Goal: Task Accomplishment & Management: Complete application form

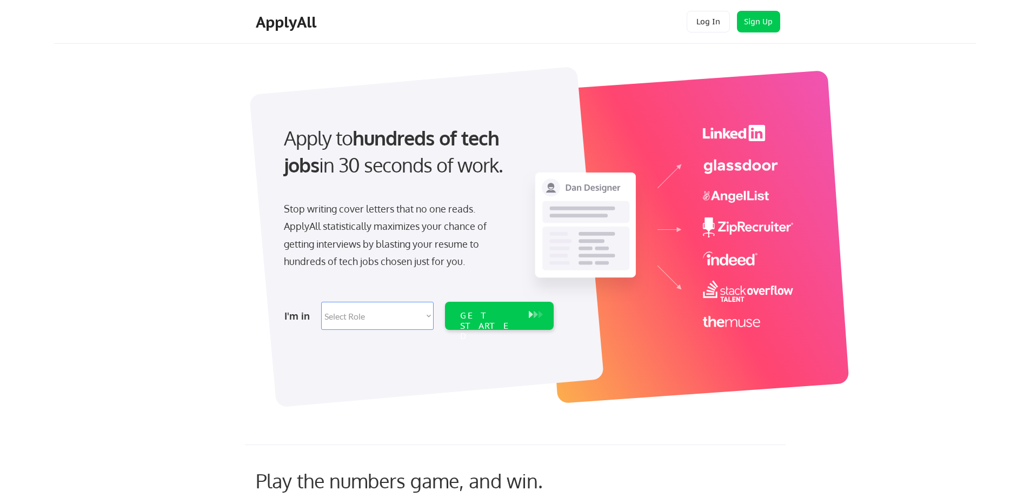
click at [392, 306] on select "Select Role Software Engineering Product Management Customer Success Sales UI/U…" at bounding box center [377, 316] width 112 height 28
select select ""technical_project_program_mgmt""
click at [321, 302] on select "Select Role Software Engineering Product Management Customer Success Sales UI/U…" at bounding box center [377, 316] width 112 height 28
select select ""technical_project_program_mgmt""
click at [478, 317] on div "GET STARTED" at bounding box center [489, 325] width 58 height 31
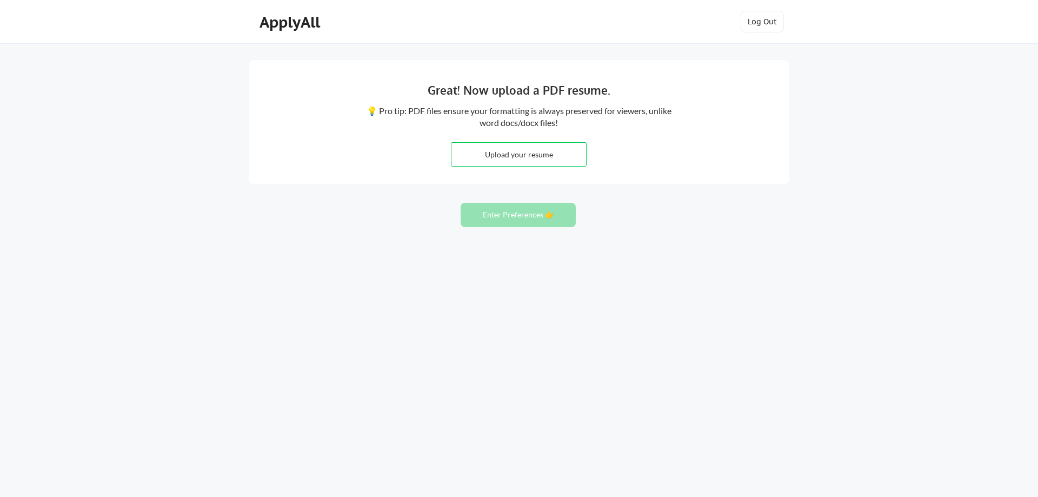
click at [604, 244] on div "Great! Now upload a PDF resume. 💡 Pro tip: PDF files ensure your formatting is …" at bounding box center [519, 248] width 1038 height 497
click at [550, 214] on button "Enter Preferences 👉" at bounding box center [518, 215] width 115 height 24
click at [510, 156] on input "file" at bounding box center [518, 154] width 135 height 23
type input "C:\fakepath\Melanie_Chau_Resume_9-2025.pdf"
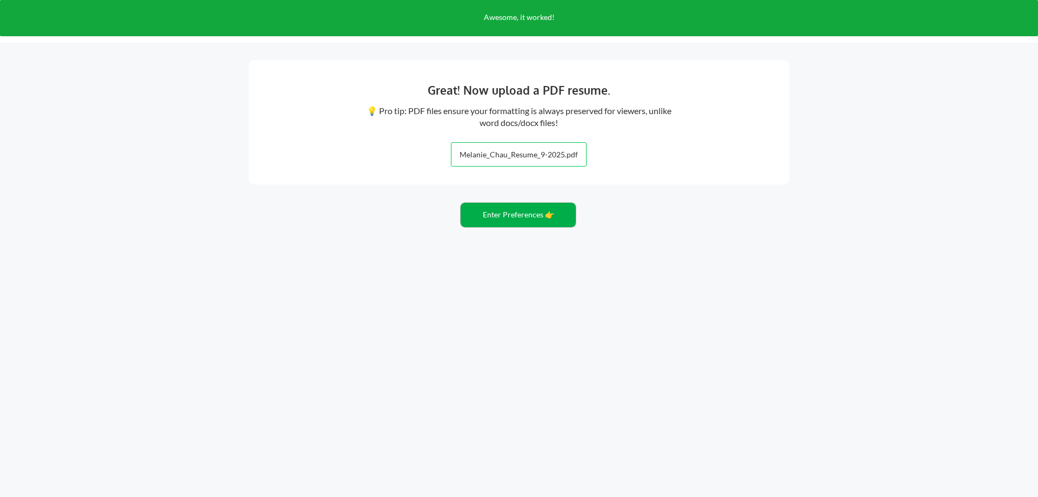
click at [508, 215] on button "Enter Preferences 👉" at bounding box center [518, 215] width 115 height 24
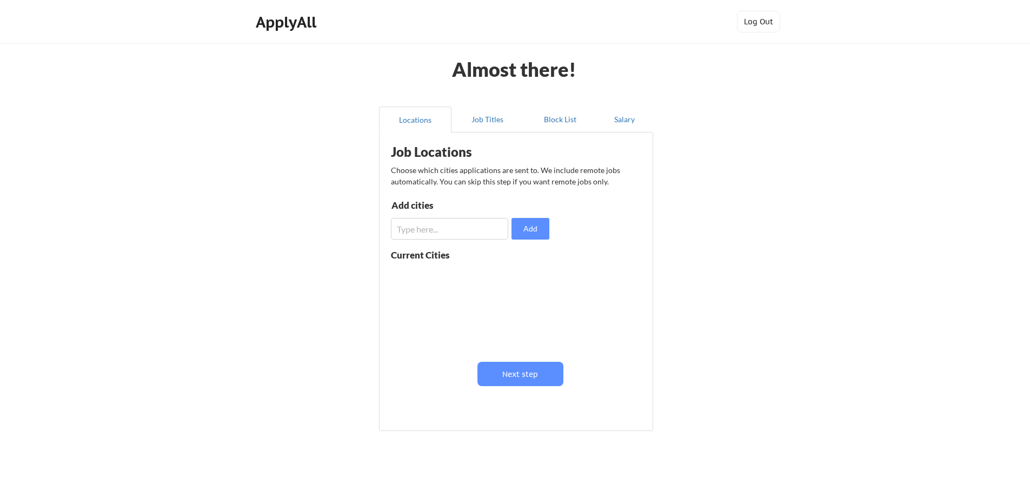
click at [483, 224] on input "input" at bounding box center [449, 229] width 117 height 22
drag, startPoint x: 465, startPoint y: 231, endPoint x: 385, endPoint y: 230, distance: 80.0
click at [385, 230] on div "Job Locations Choose which cities applications are sent to. We include remote j…" at bounding box center [518, 277] width 266 height 279
type input "Seattle"
click at [522, 232] on button "Add" at bounding box center [530, 229] width 38 height 22
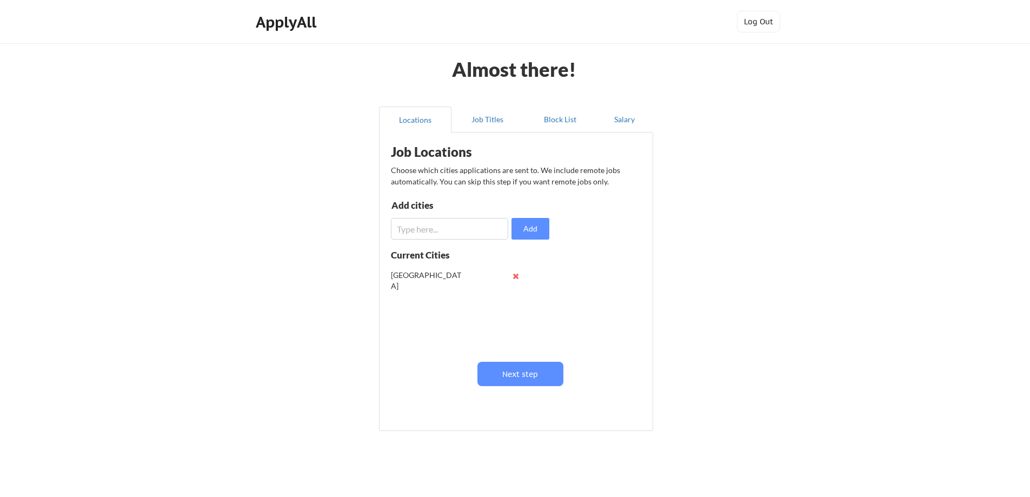
click at [454, 228] on input "input" at bounding box center [449, 229] width 117 height 22
type input "Z"
type input "Shoreline"
click at [521, 229] on button "Add" at bounding box center [530, 229] width 38 height 22
click at [462, 233] on input "input" at bounding box center [449, 229] width 117 height 22
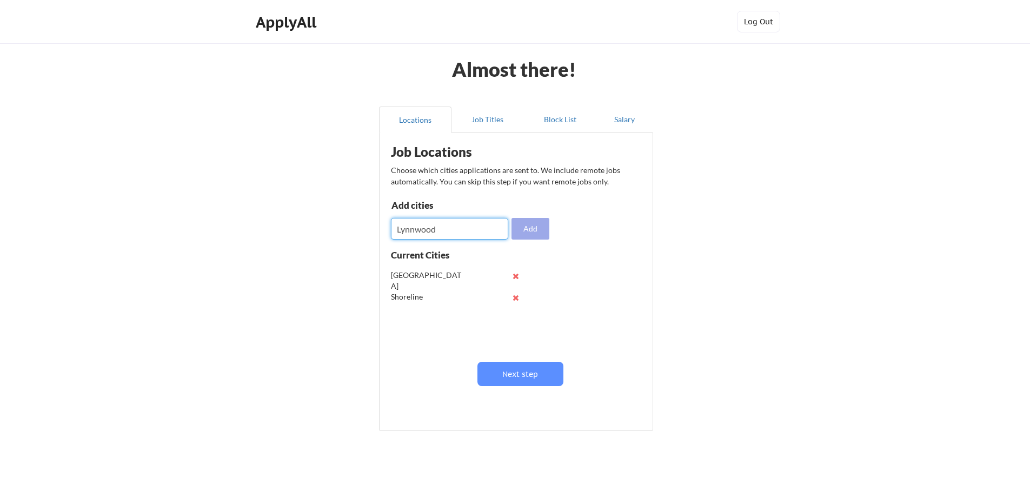
type input "Lynnwood"
click at [521, 231] on button "Add" at bounding box center [530, 229] width 38 height 22
click at [462, 231] on input "input" at bounding box center [449, 229] width 117 height 22
type input "[PERSON_NAME]"
click at [525, 230] on button "Add" at bounding box center [530, 229] width 38 height 22
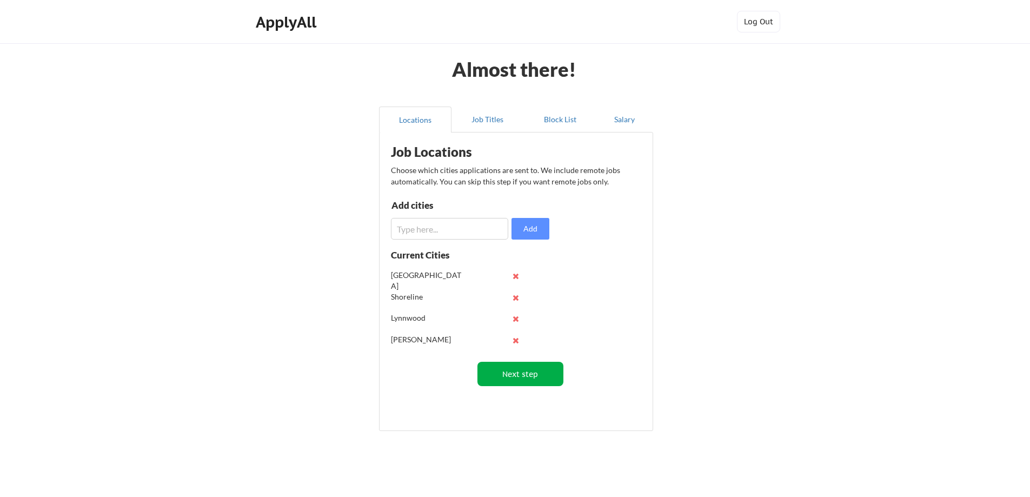
click at [515, 374] on button "Next step" at bounding box center [520, 374] width 86 height 24
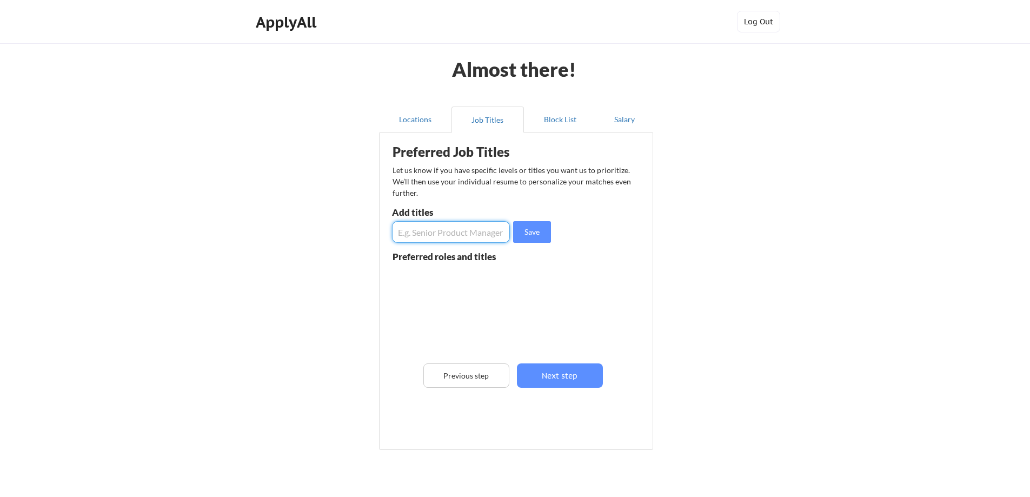
click at [450, 234] on input "input" at bounding box center [451, 232] width 118 height 22
type input "Sr Program Manager"
click at [526, 232] on button "Save" at bounding box center [532, 232] width 38 height 22
click at [465, 226] on input "input" at bounding box center [451, 232] width 118 height 22
type input "Program Manager"
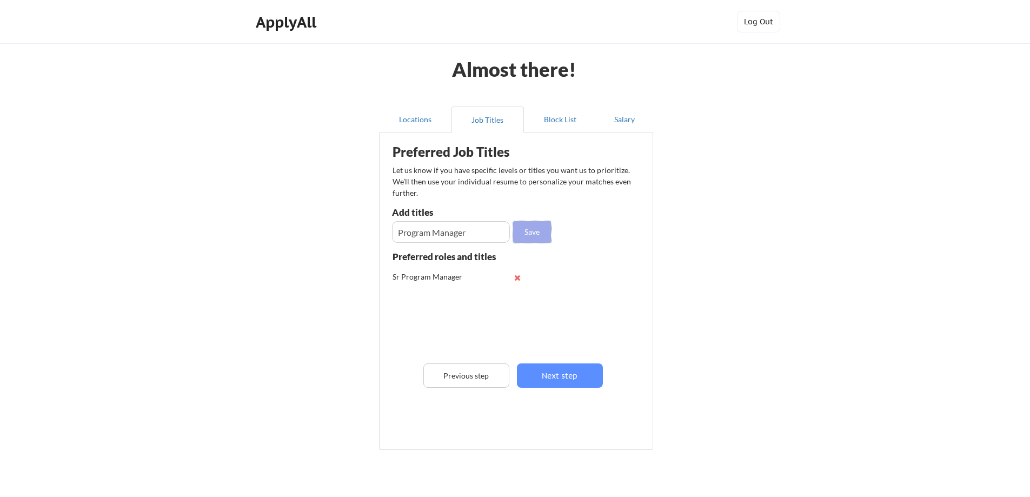
click at [522, 236] on button "Save" at bounding box center [532, 232] width 38 height 22
click at [469, 232] on input "input" at bounding box center [451, 232] width 118 height 22
type input "Sr Project Manager"
click at [527, 234] on button "Save" at bounding box center [532, 232] width 38 height 22
click at [489, 236] on input "input" at bounding box center [451, 232] width 118 height 22
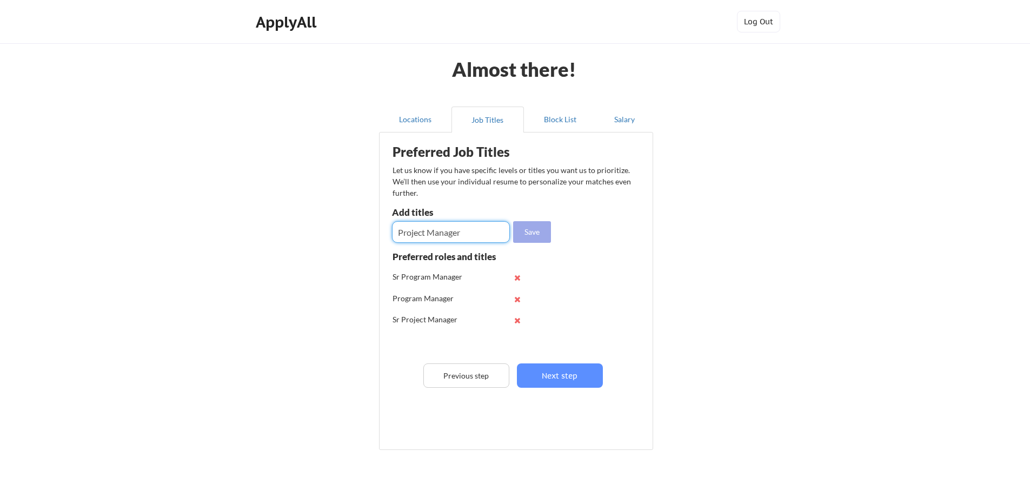
type input "Project Manager"
click at [532, 231] on button "Save" at bounding box center [532, 232] width 38 height 22
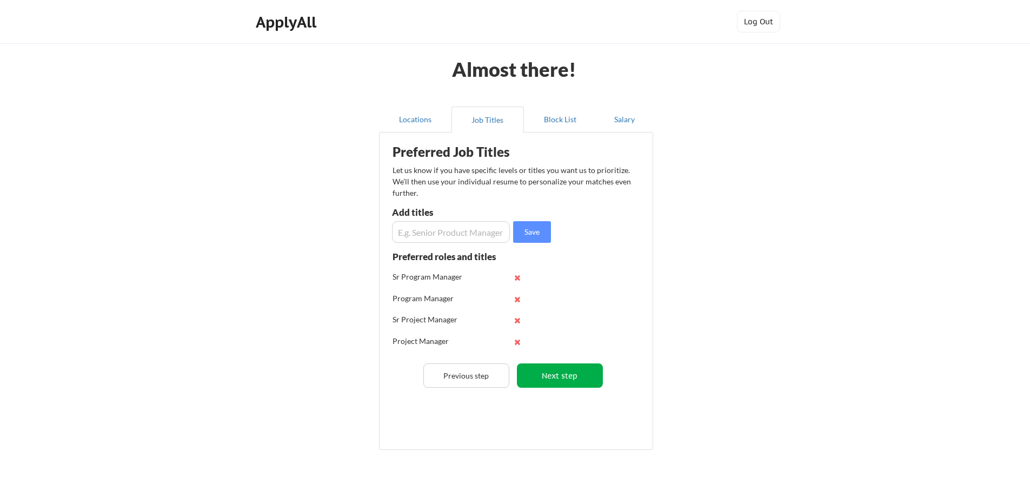
click at [550, 372] on button "Next step" at bounding box center [560, 375] width 86 height 24
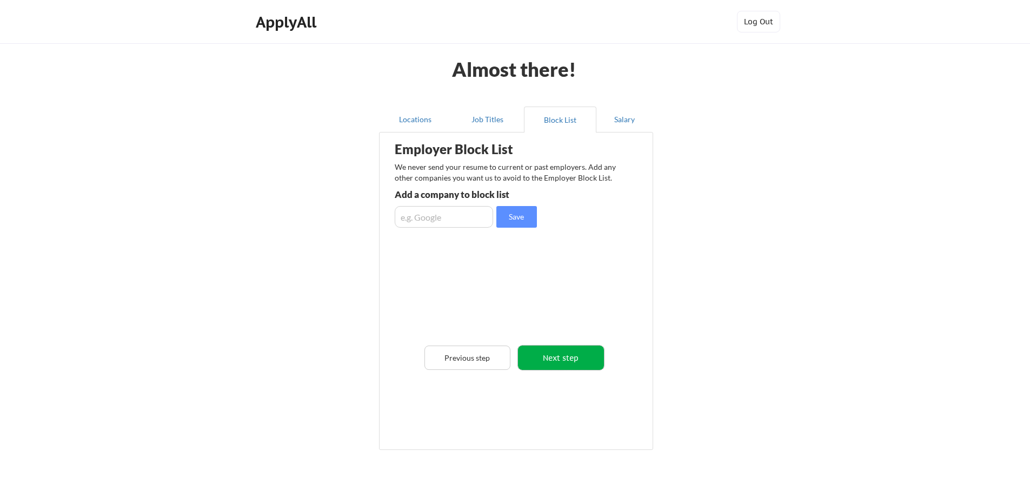
click at [550, 359] on button "Next step" at bounding box center [561, 357] width 86 height 24
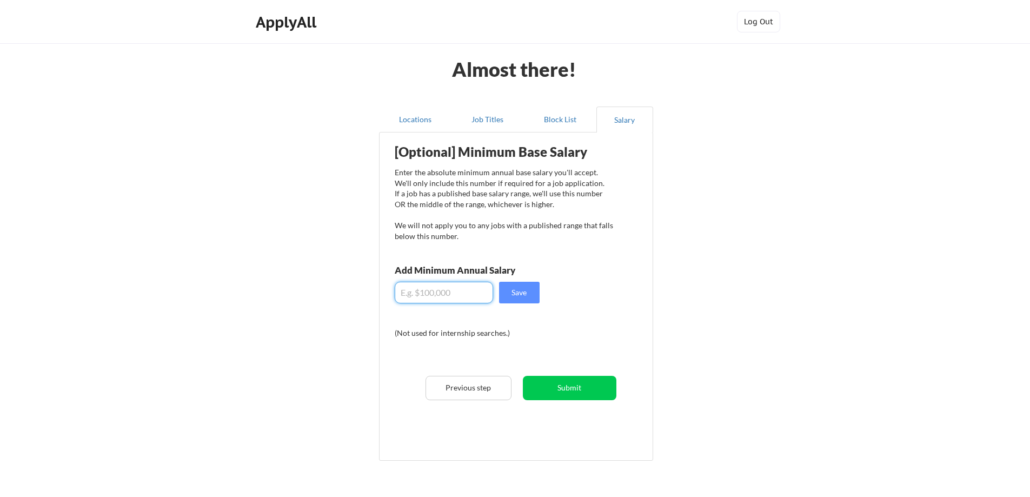
click at [456, 296] on input "input" at bounding box center [444, 293] width 98 height 22
type input "$150,000"
click at [525, 296] on button "Save" at bounding box center [519, 293] width 41 height 22
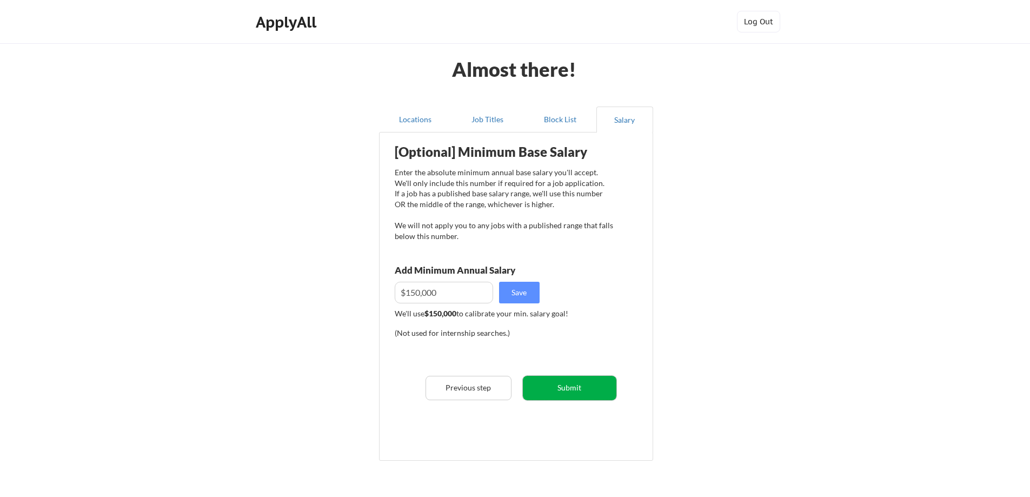
click at [568, 388] on button "Submit" at bounding box center [570, 388] width 94 height 24
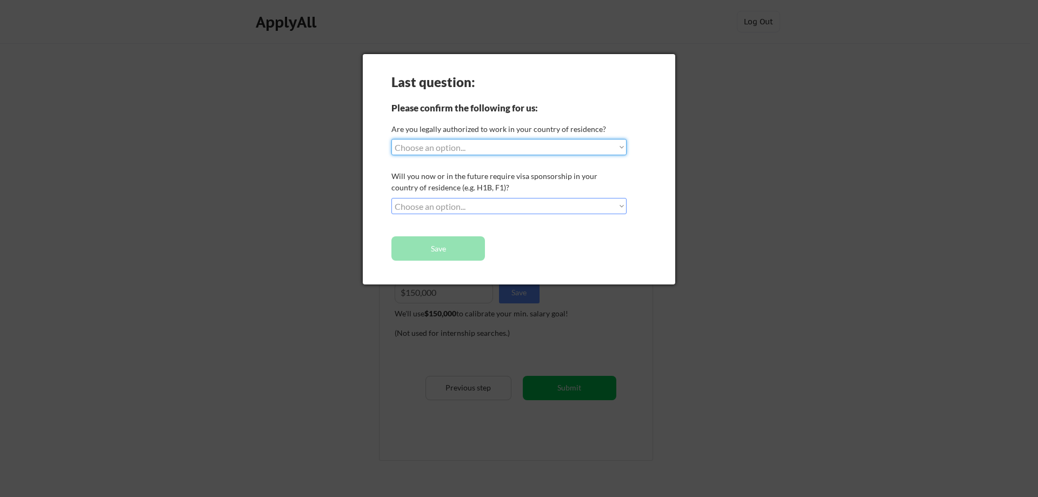
click at [488, 150] on select "Choose an option... Yes, I am a US Citizen Yes, I am a Canadian Citizen Yes, I …" at bounding box center [508, 147] width 235 height 16
select select ""yes__i_am_a_us_citizen""
click at [391, 139] on select "Choose an option... Yes, I am a US Citizen Yes, I am a Canadian Citizen Yes, I …" at bounding box center [508, 147] width 235 height 16
click at [503, 204] on select "Choose an option... No, I will not need sponsorship Yes, I will need sponsorship" at bounding box center [508, 206] width 235 height 16
select select ""no__i_will_not_need_sponsorship""
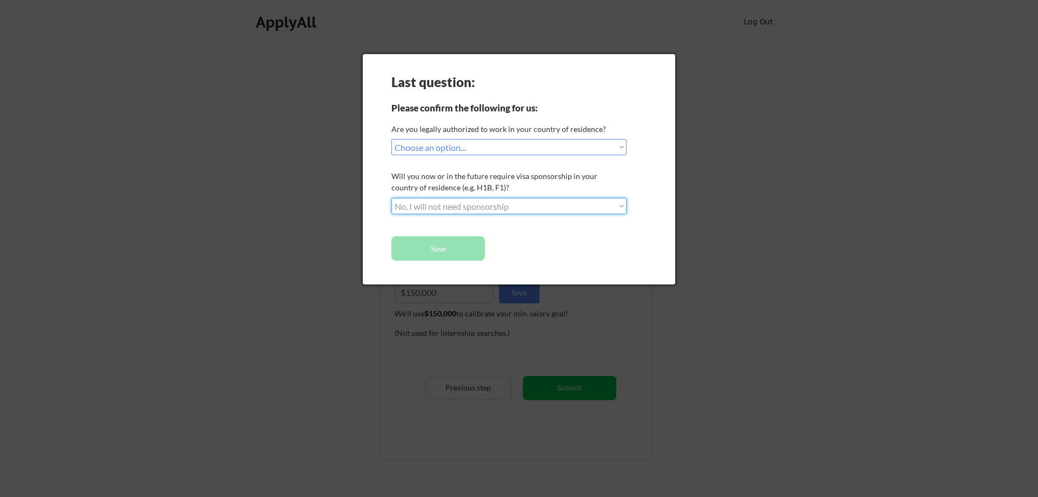
click at [391, 198] on select "Choose an option... No, I will not need sponsorship Yes, I will need sponsorship" at bounding box center [508, 206] width 235 height 16
click at [459, 246] on button "Save" at bounding box center [438, 248] width 94 height 24
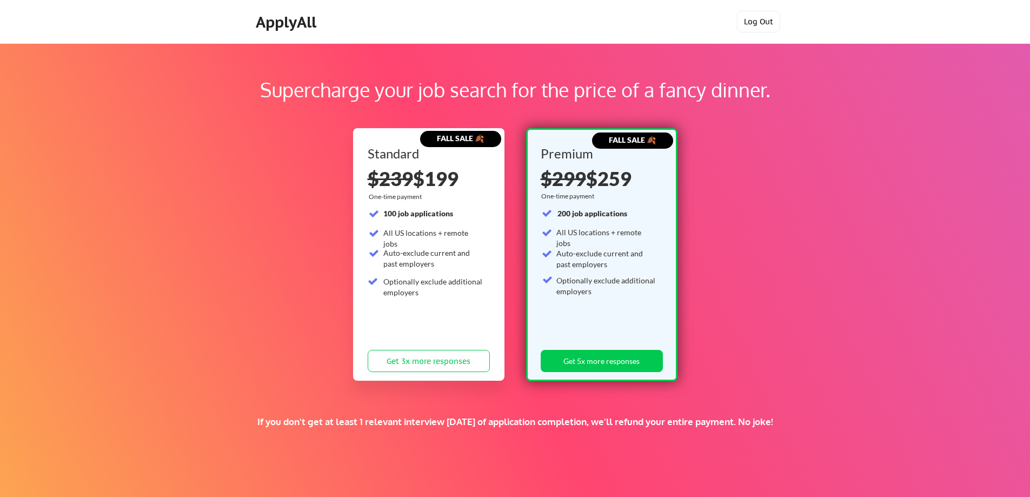
click at [765, 21] on button "Log Out" at bounding box center [758, 22] width 43 height 22
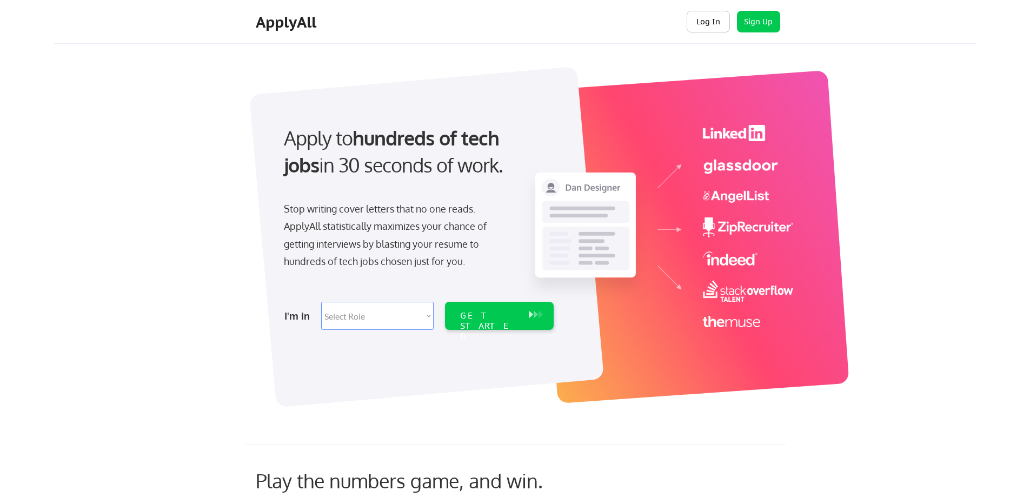
click at [711, 28] on button "Log In" at bounding box center [707, 22] width 43 height 22
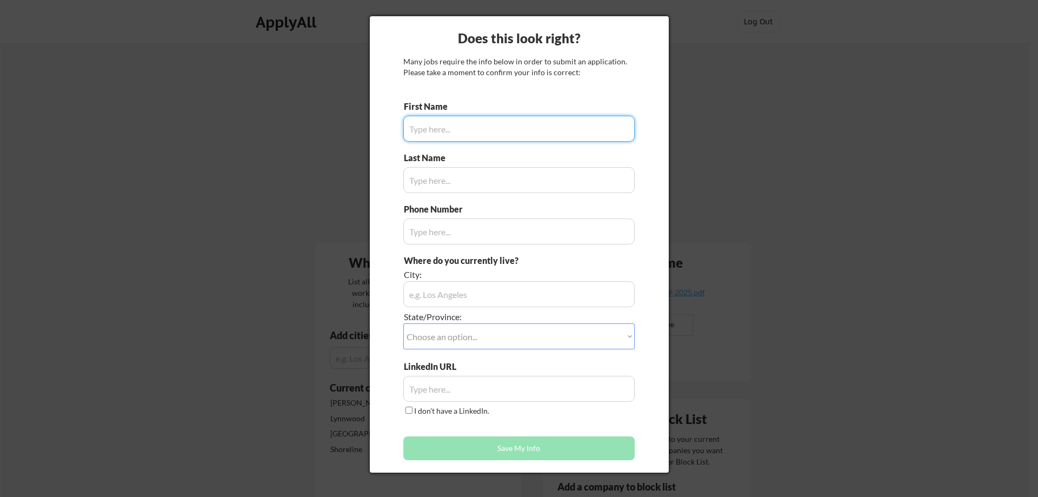
click at [452, 130] on input "input" at bounding box center [518, 129] width 231 height 26
type input "[PERSON_NAME]"
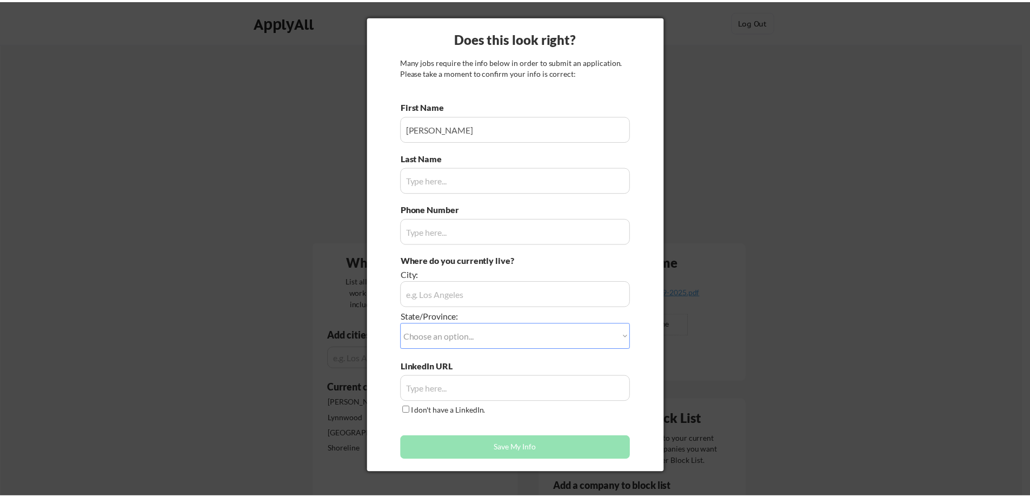
scroll to position [756, 0]
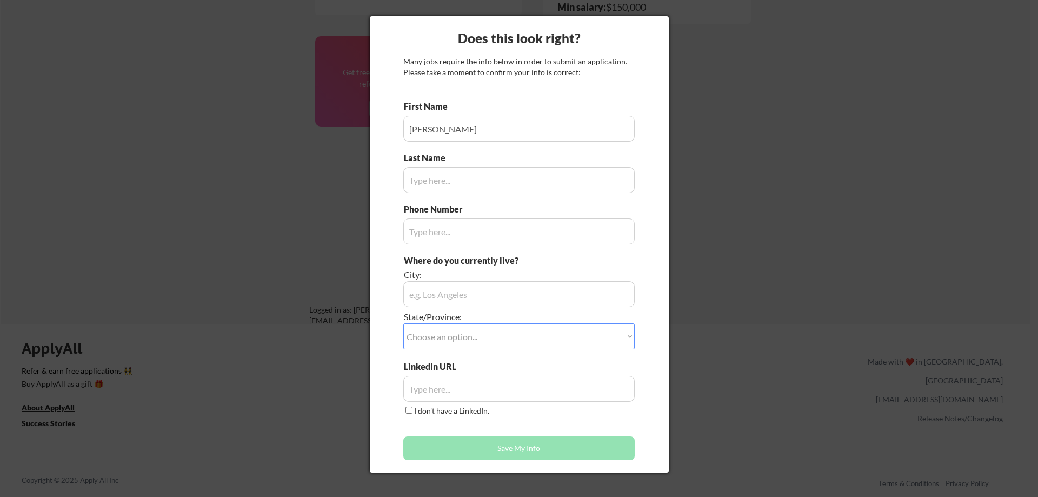
click at [445, 172] on input "input" at bounding box center [518, 180] width 231 height 26
type input "[PERSON_NAME]"
click at [436, 297] on input "input" at bounding box center [518, 294] width 231 height 26
type input "Shoreline"
select select ""[US_STATE]""
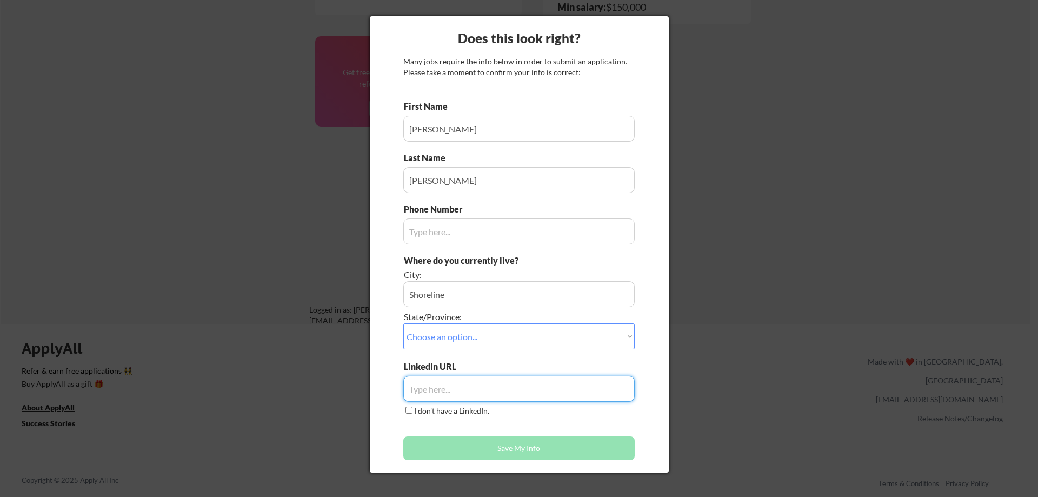
click at [446, 395] on input "input" at bounding box center [518, 389] width 231 height 26
paste input "[URL][DOMAIN_NAME][PERSON_NAME]"
type input "[URL][DOMAIN_NAME][PERSON_NAME]"
click at [490, 443] on button "Save My Info" at bounding box center [518, 448] width 231 height 24
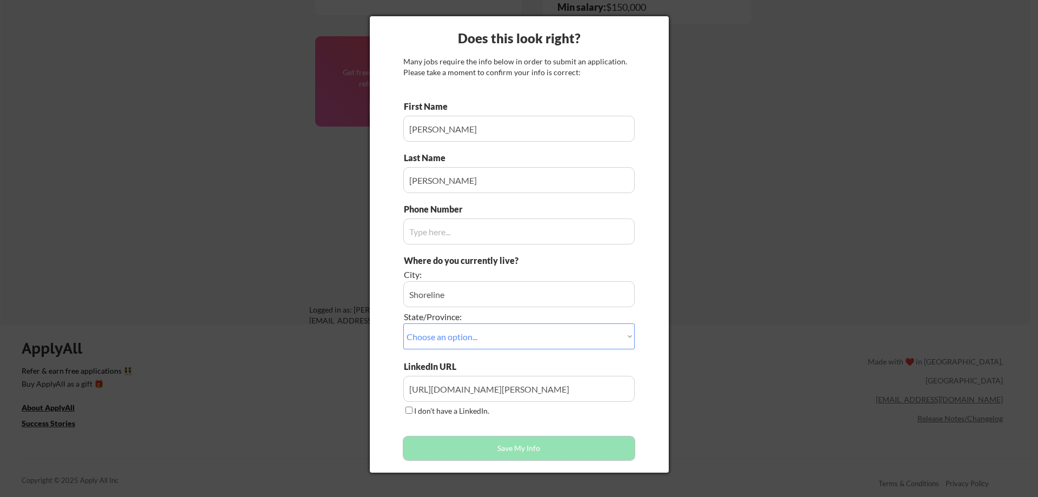
click at [506, 449] on button "Save My Info" at bounding box center [518, 448] width 231 height 24
click at [448, 234] on input "input" at bounding box center [518, 231] width 231 height 26
click at [524, 455] on button "Save My Info" at bounding box center [518, 448] width 231 height 24
click at [439, 237] on input "input" at bounding box center [518, 231] width 231 height 26
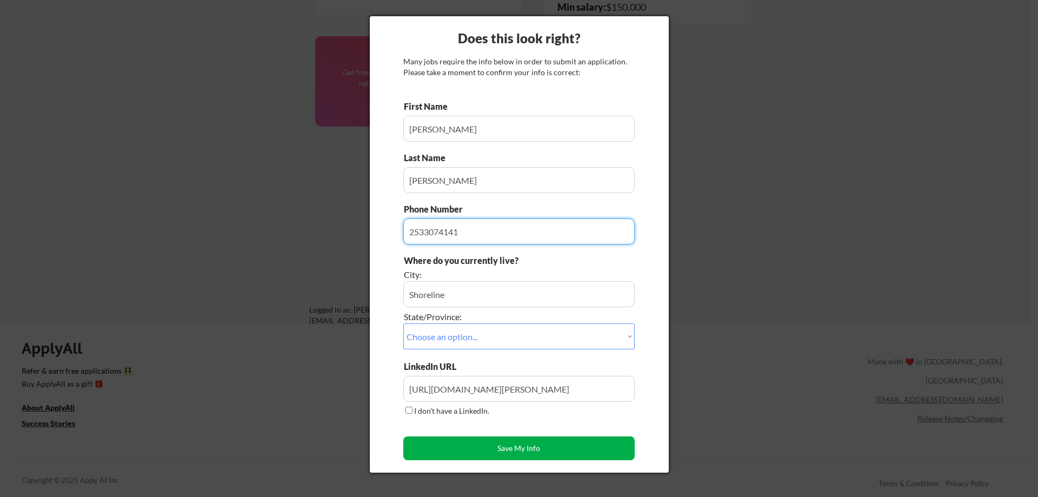
type input "2533074141"
click at [524, 448] on button "Save My Info" at bounding box center [518, 448] width 231 height 24
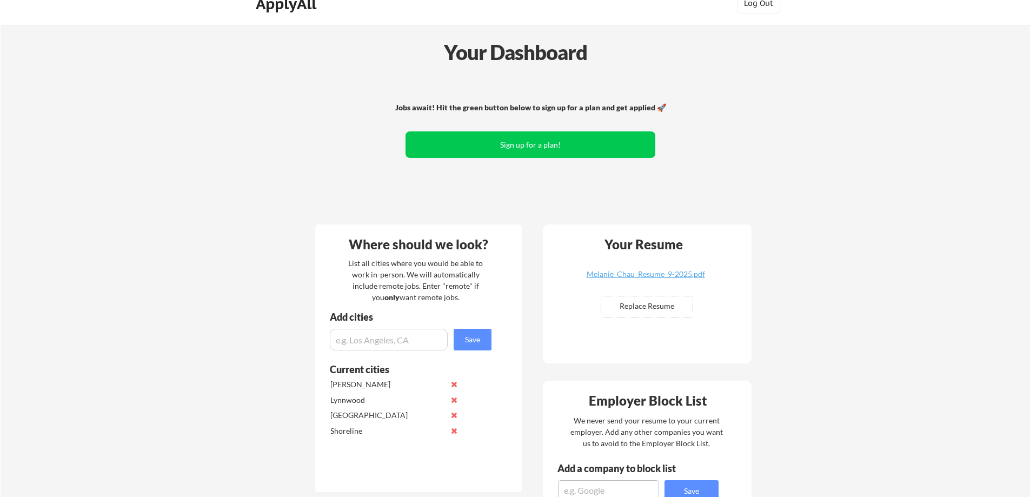
scroll to position [0, 0]
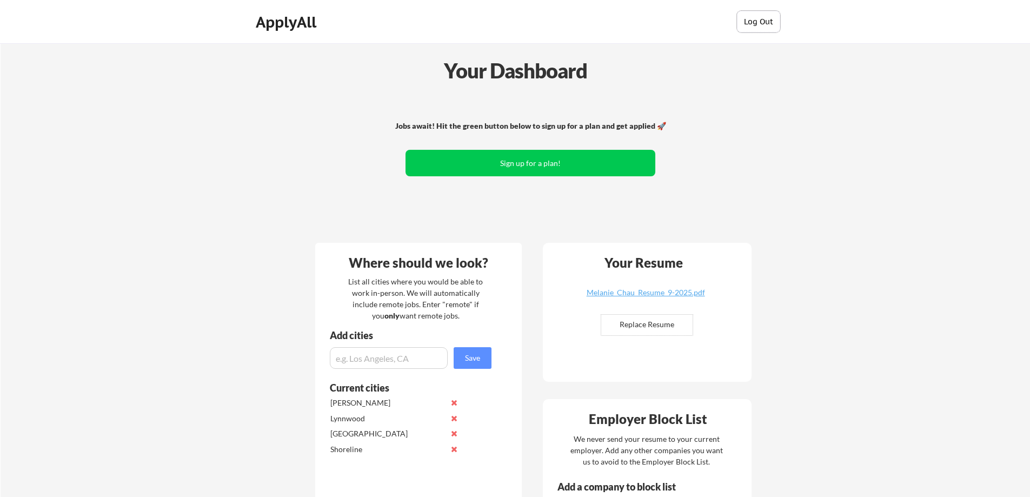
click at [763, 22] on button "Log Out" at bounding box center [758, 22] width 43 height 22
